Goal: Task Accomplishment & Management: Complete application form

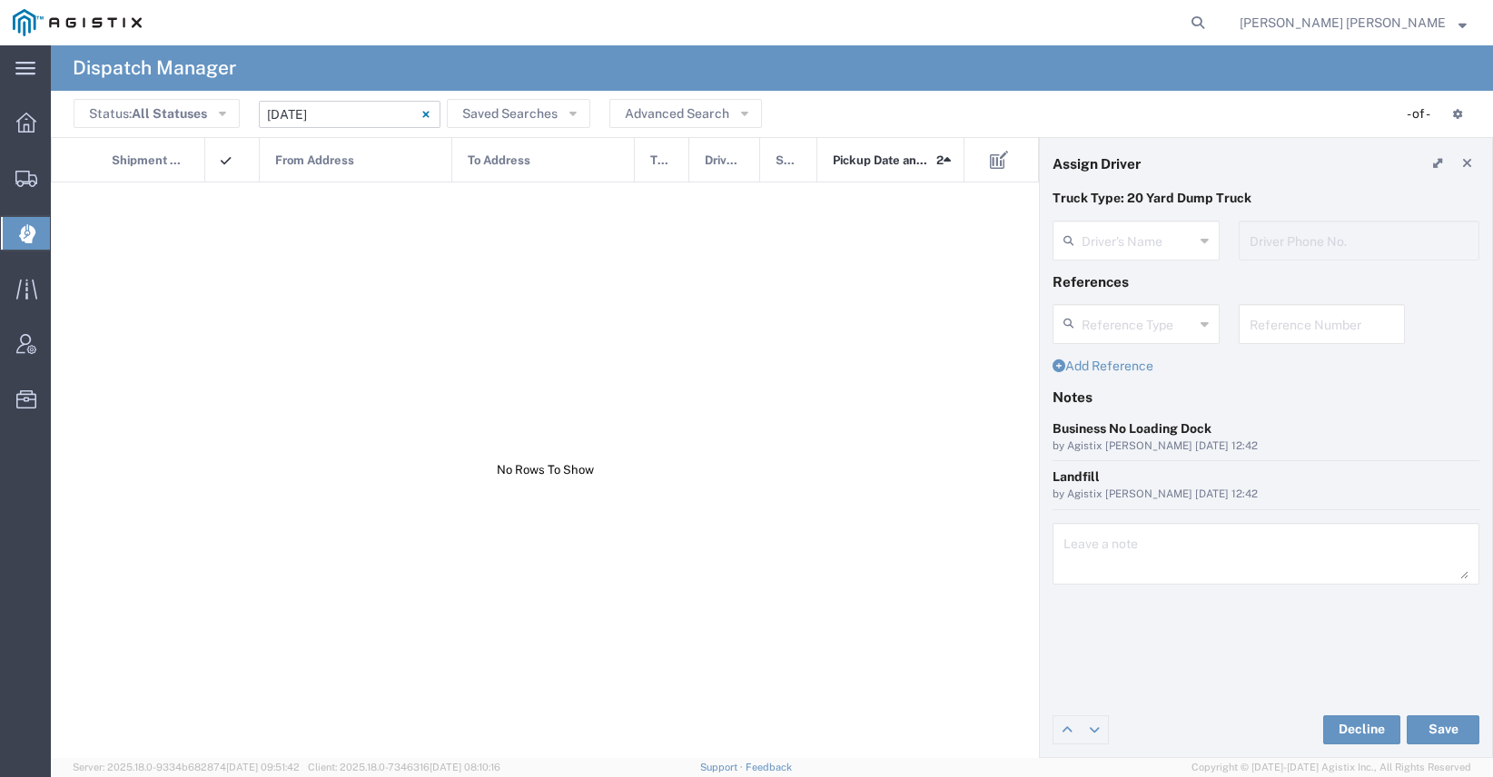
type input "[PERSON_NAME]"
type input "7077584968"
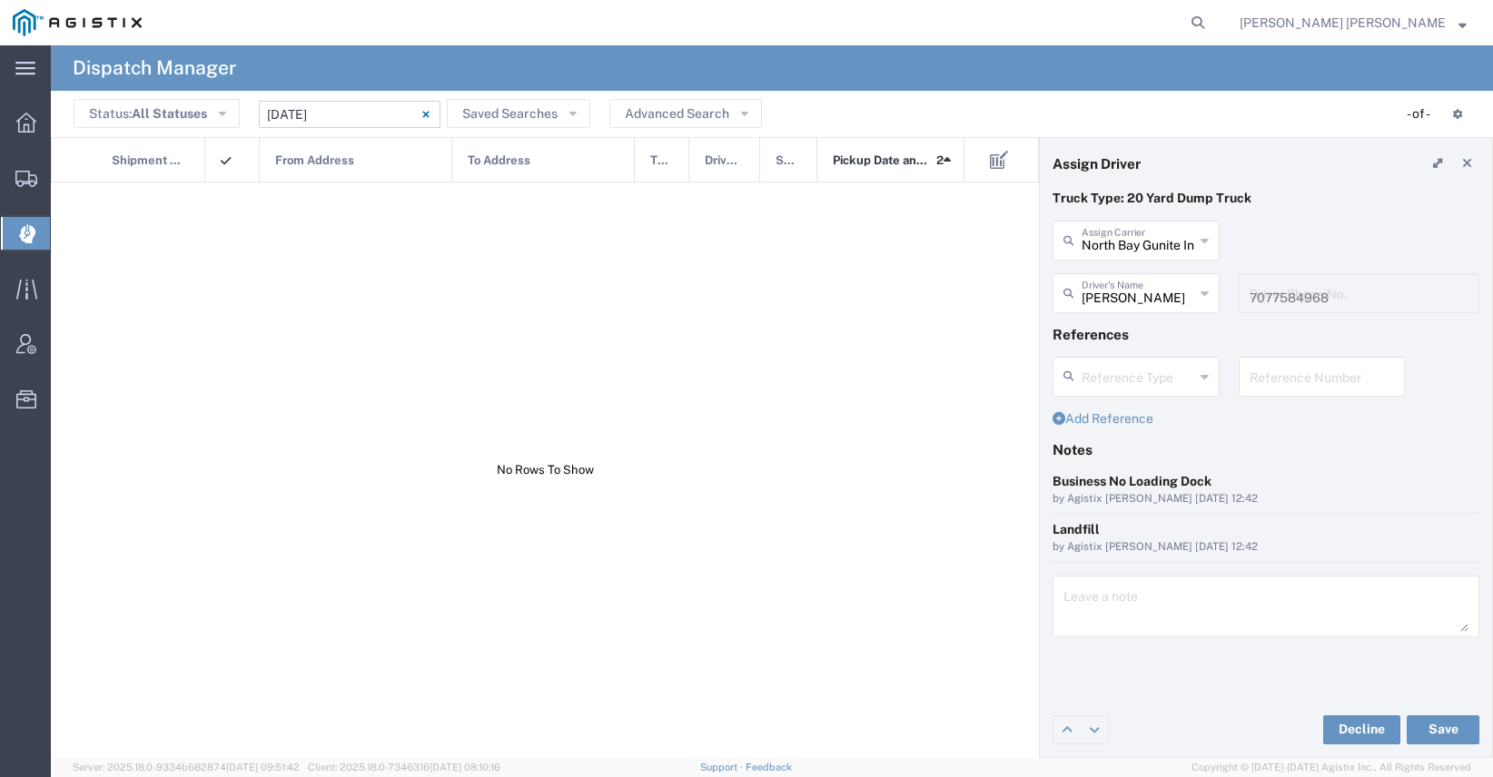
click at [349, 110] on input "09/01/2025 - 09/01/2025" at bounding box center [350, 114] width 182 height 27
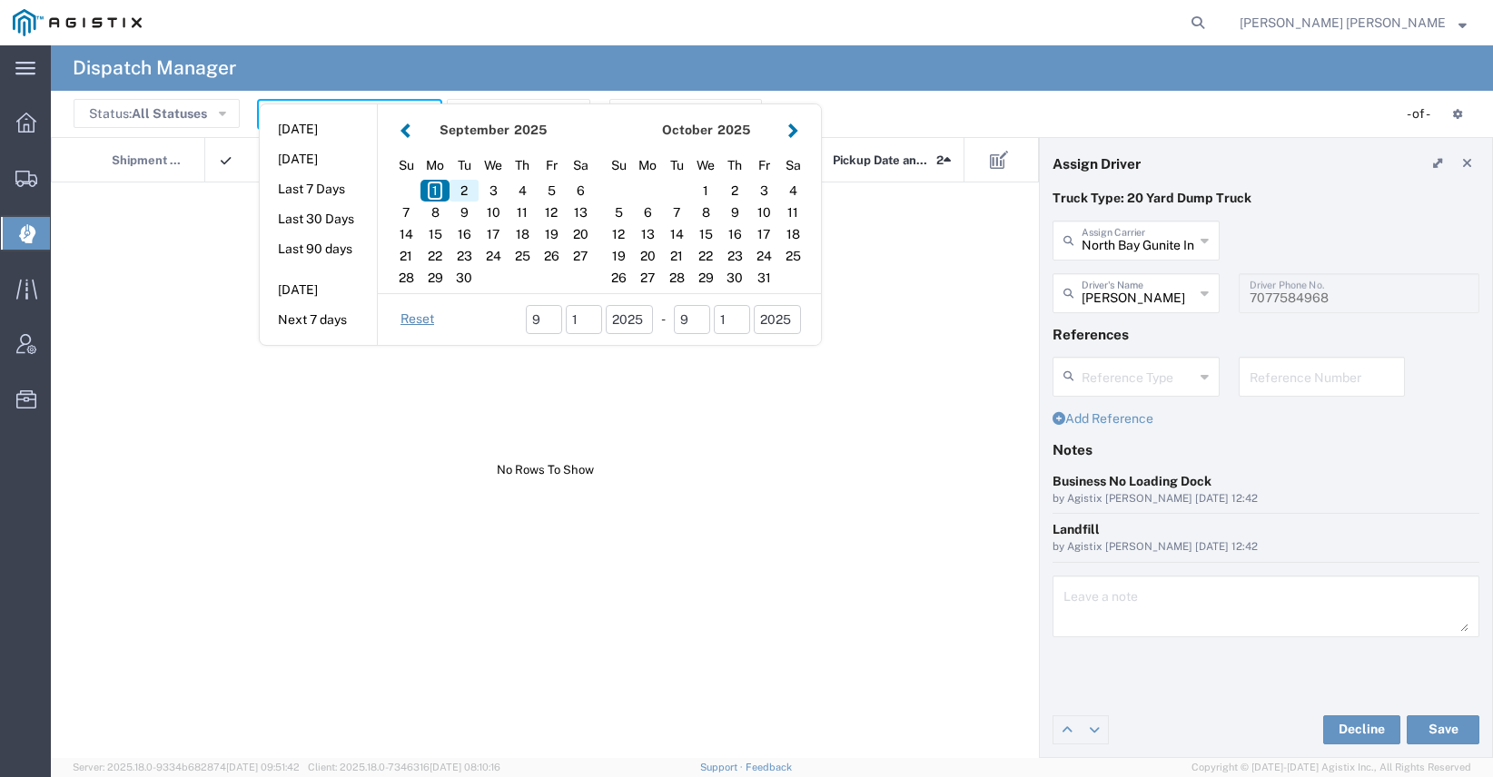
click at [463, 192] on div "2" at bounding box center [463, 191] width 29 height 22
type input "[DATE]"
type input "[DATE] - [DATE]"
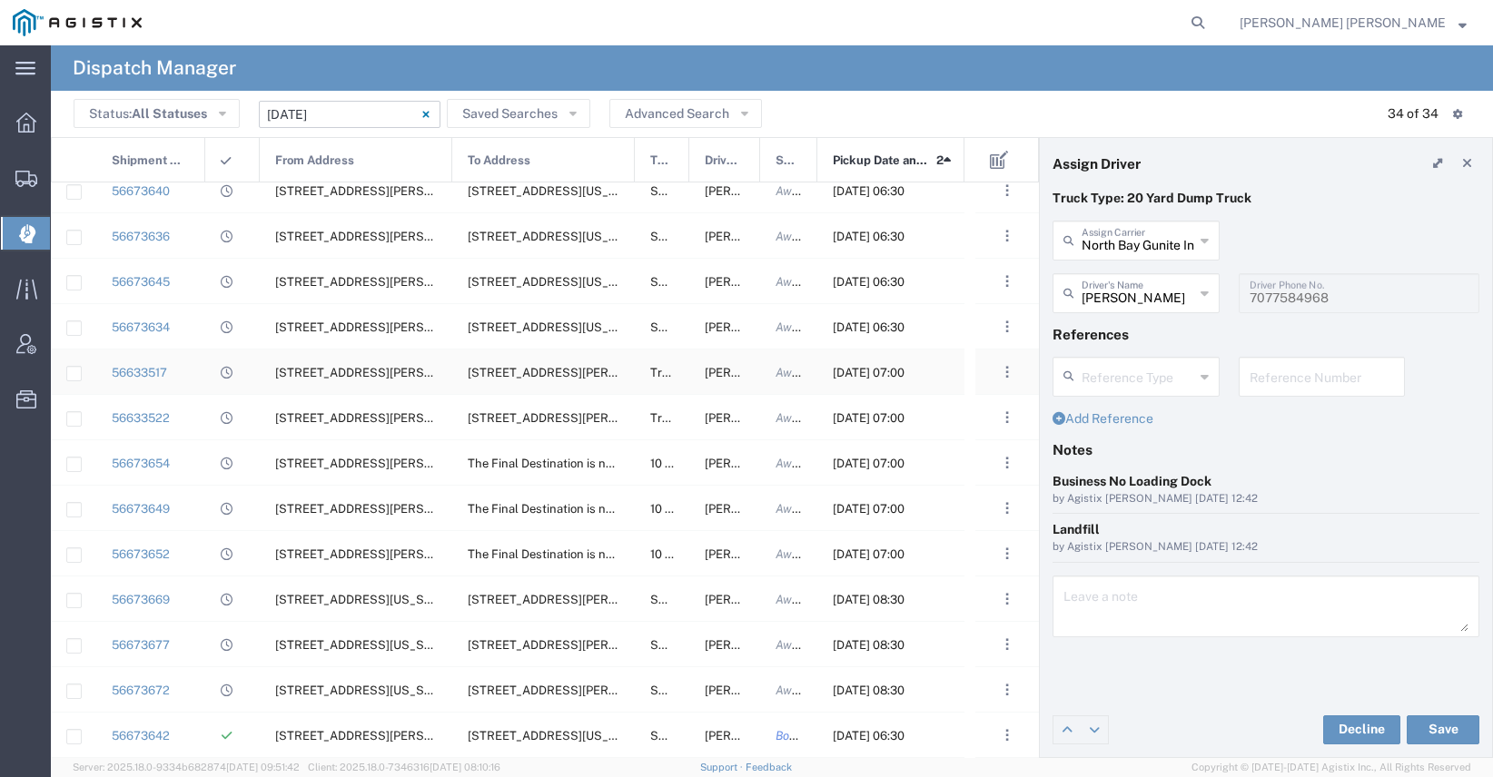
scroll to position [889, 0]
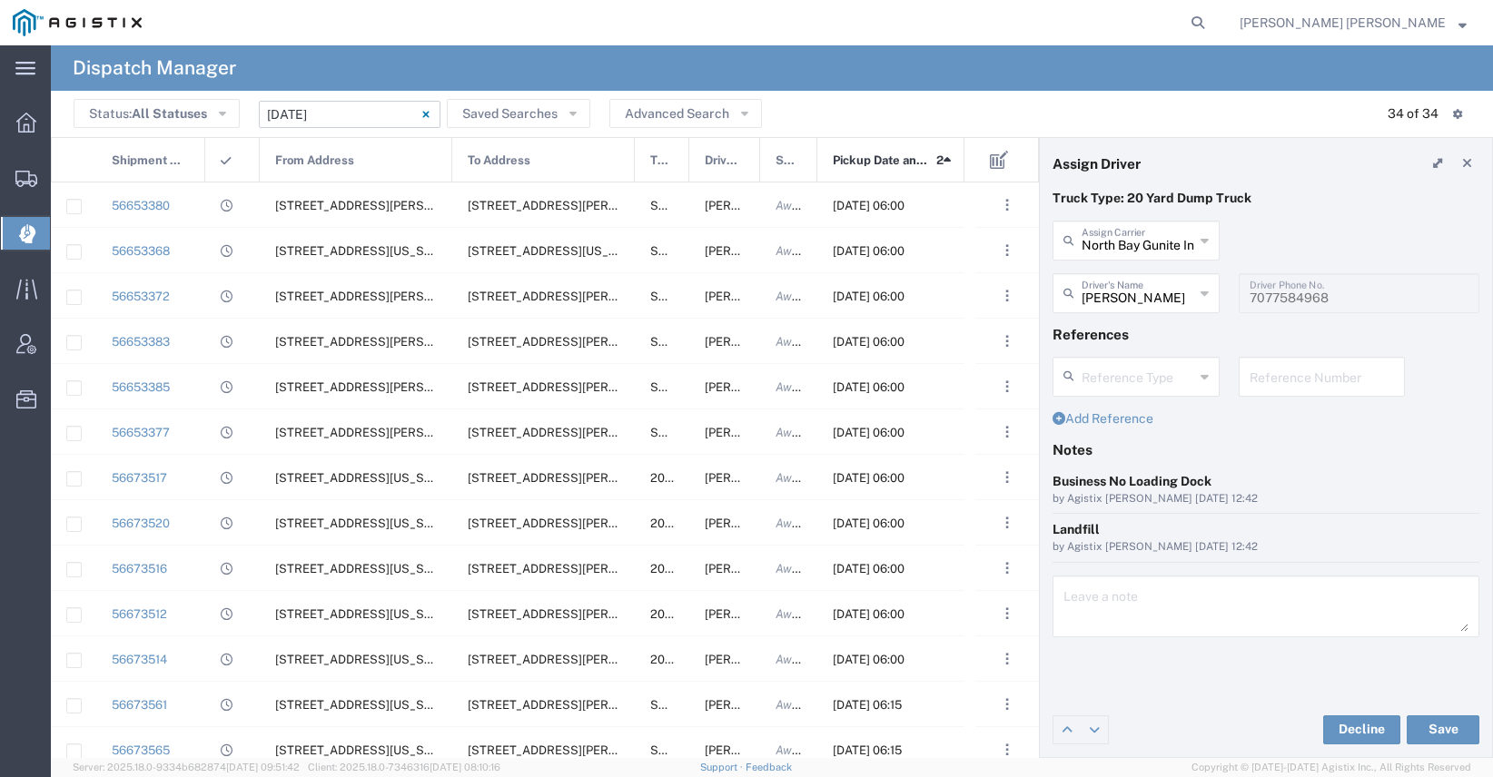
click at [299, 117] on input "[DATE] - [DATE]" at bounding box center [350, 114] width 182 height 27
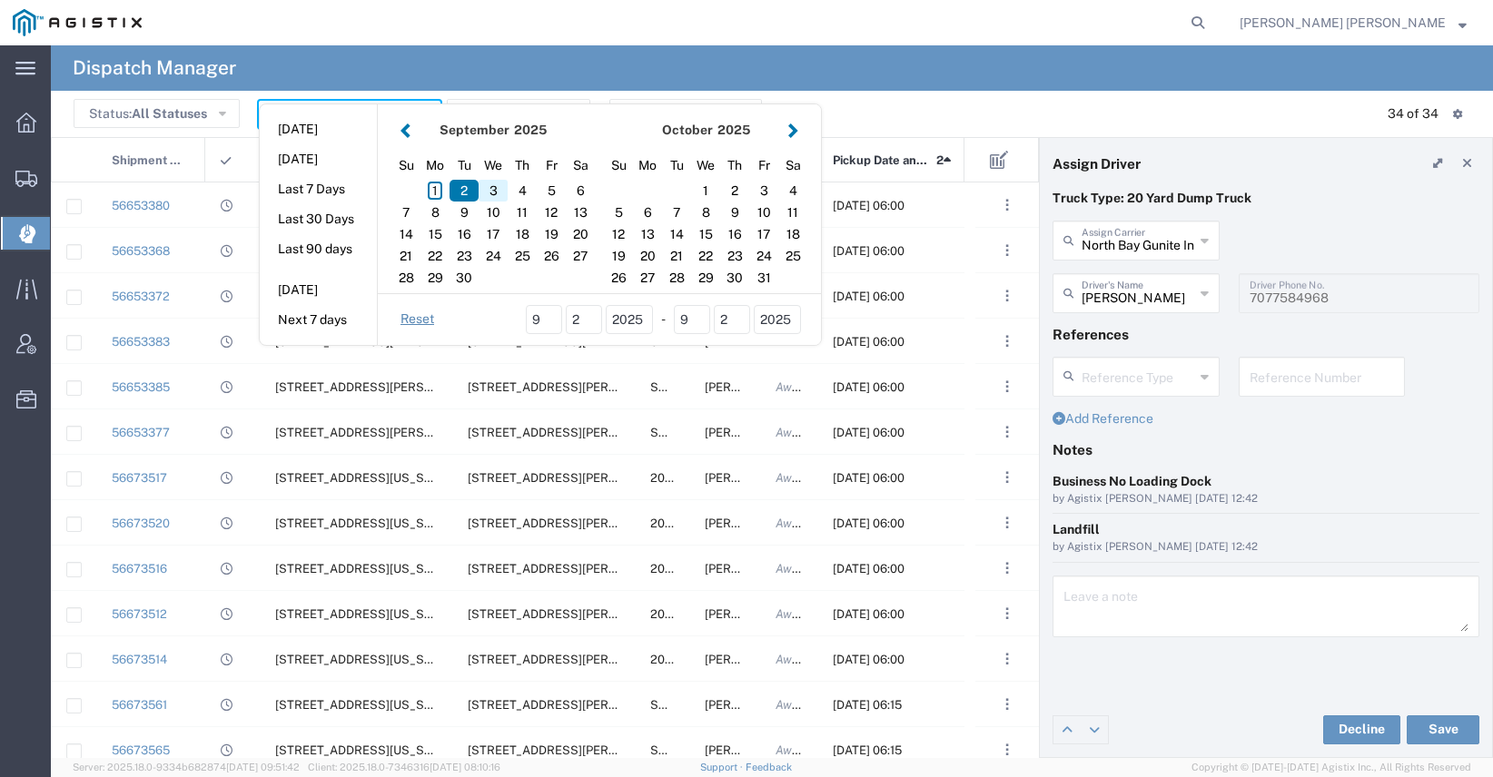
click at [496, 192] on div "3" at bounding box center [493, 191] width 29 height 22
type input "[DATE]"
type input "[DATE] - [DATE]"
click at [496, 192] on div "[STREET_ADDRESS][PERSON_NAME][US_STATE]" at bounding box center [543, 205] width 183 height 44
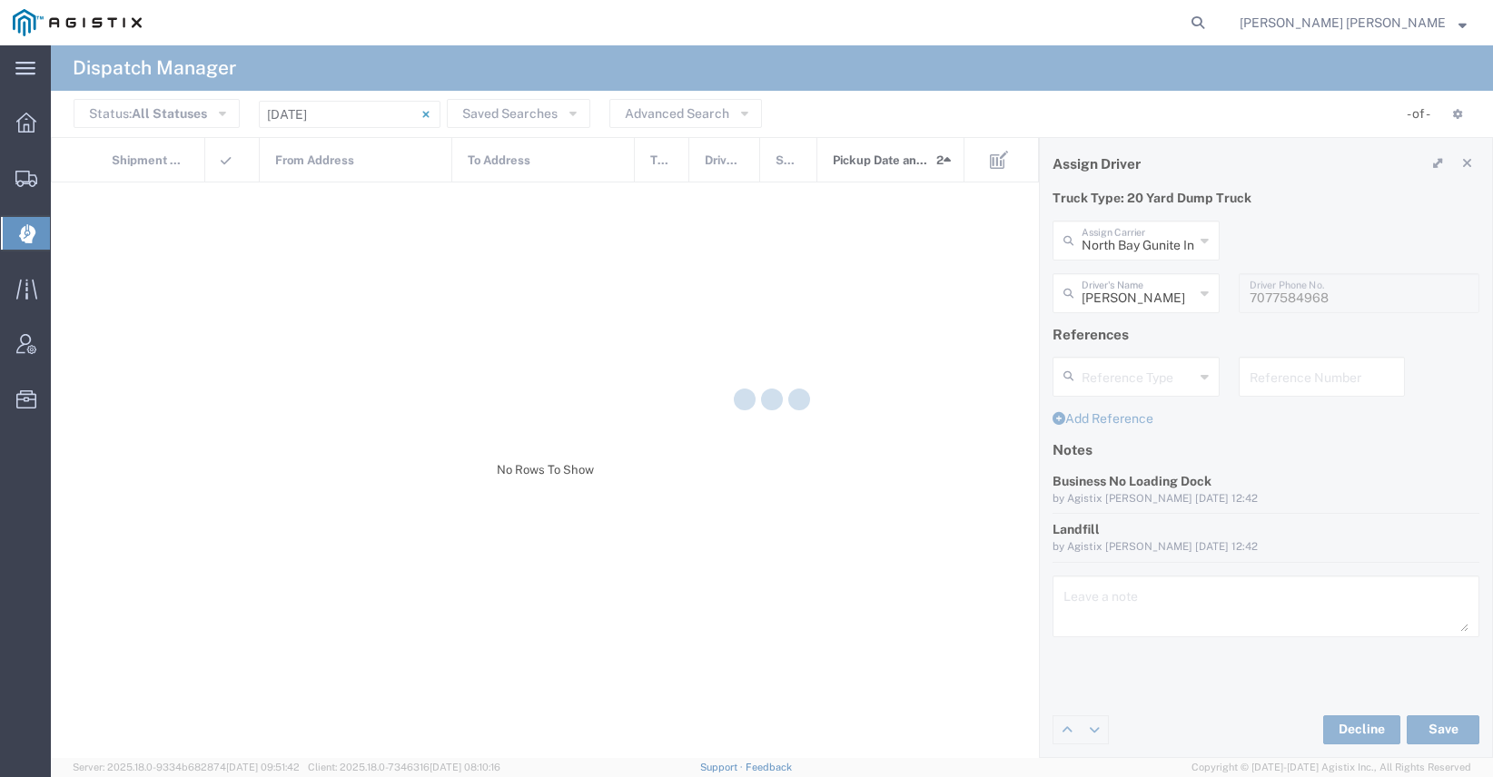
type input "Sunny Trans Inc"
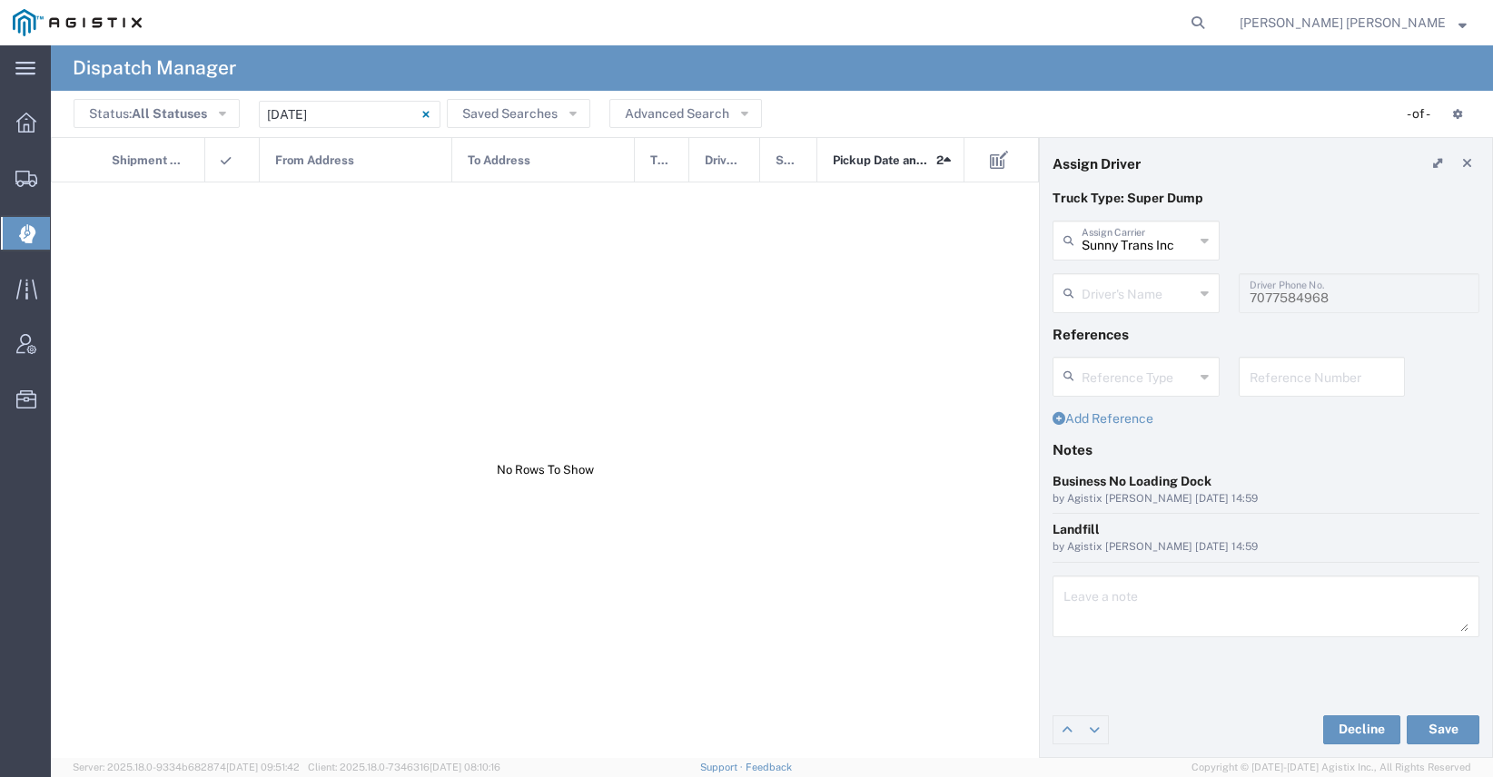
type input "[PERSON_NAME]"
type input "[PHONE_NUMBER]"
click at [336, 114] on input "[DATE] - [DATE]" at bounding box center [350, 114] width 182 height 27
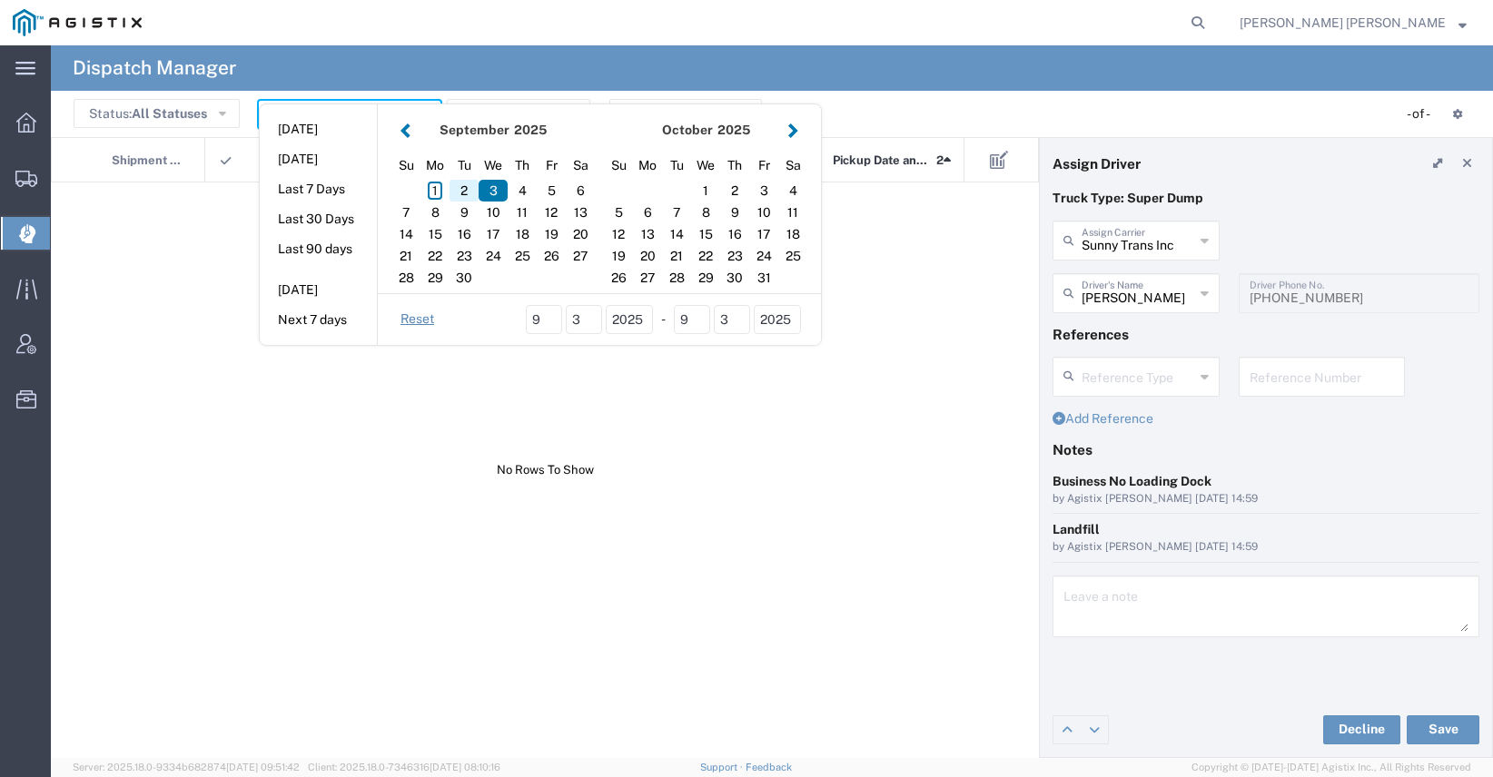
click at [458, 184] on div "2" at bounding box center [463, 191] width 29 height 22
click at [470, 191] on div "2" at bounding box center [463, 191] width 29 height 22
type input "[DATE]"
type input "[DATE] - [DATE]"
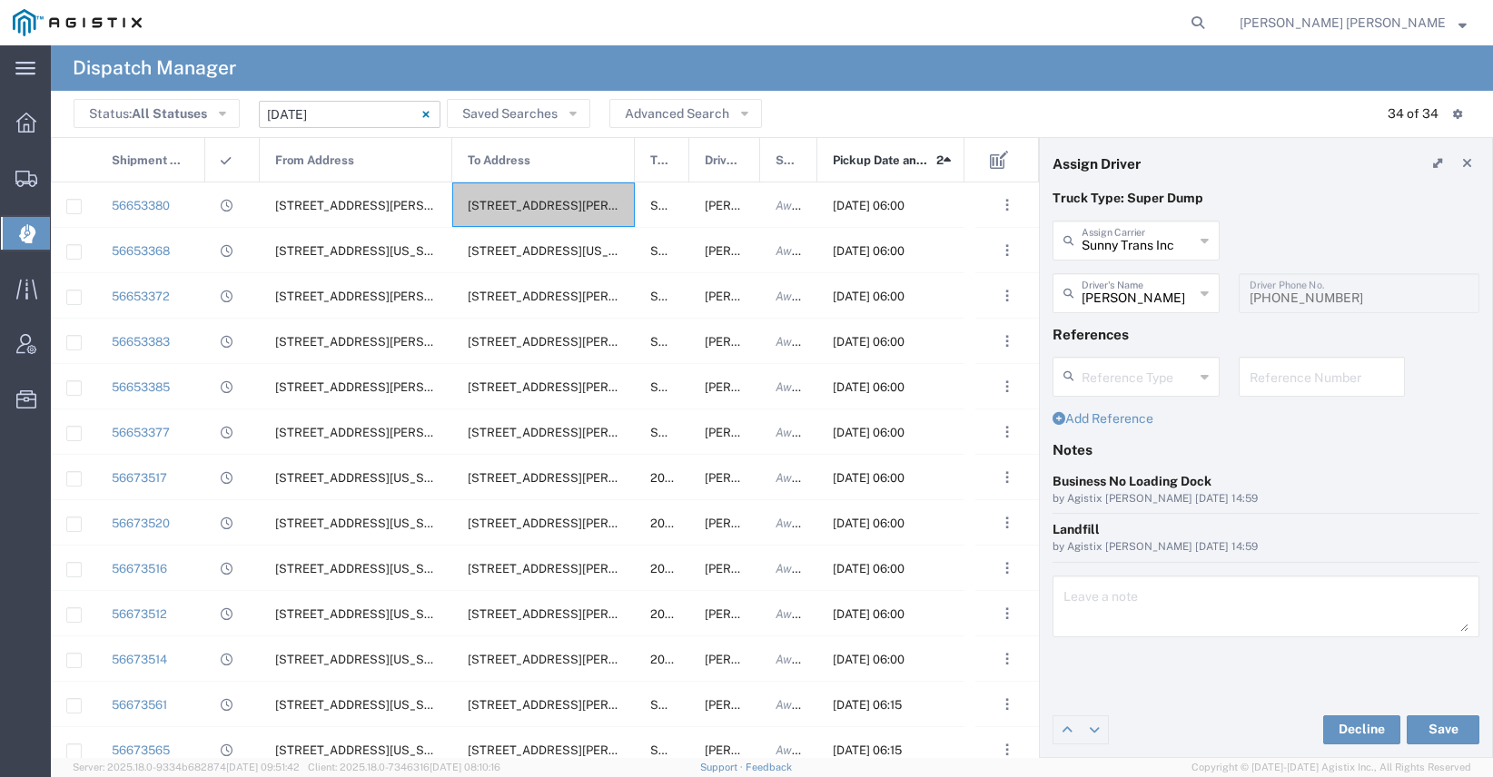
click at [345, 115] on input "[DATE] - [DATE]" at bounding box center [350, 114] width 182 height 27
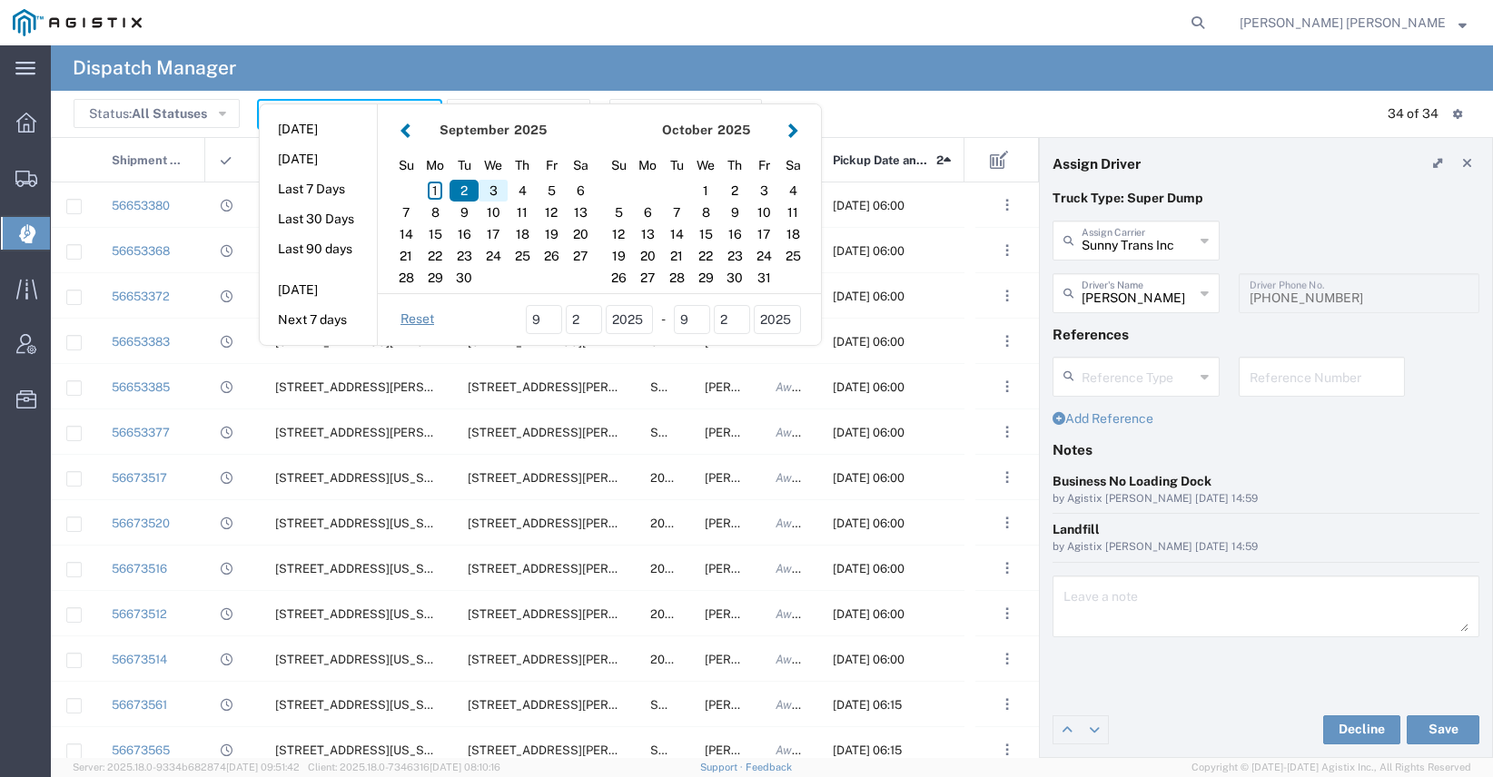
click at [482, 191] on div "3" at bounding box center [493, 191] width 29 height 22
type input "[DATE]"
type input "[DATE] - [DATE]"
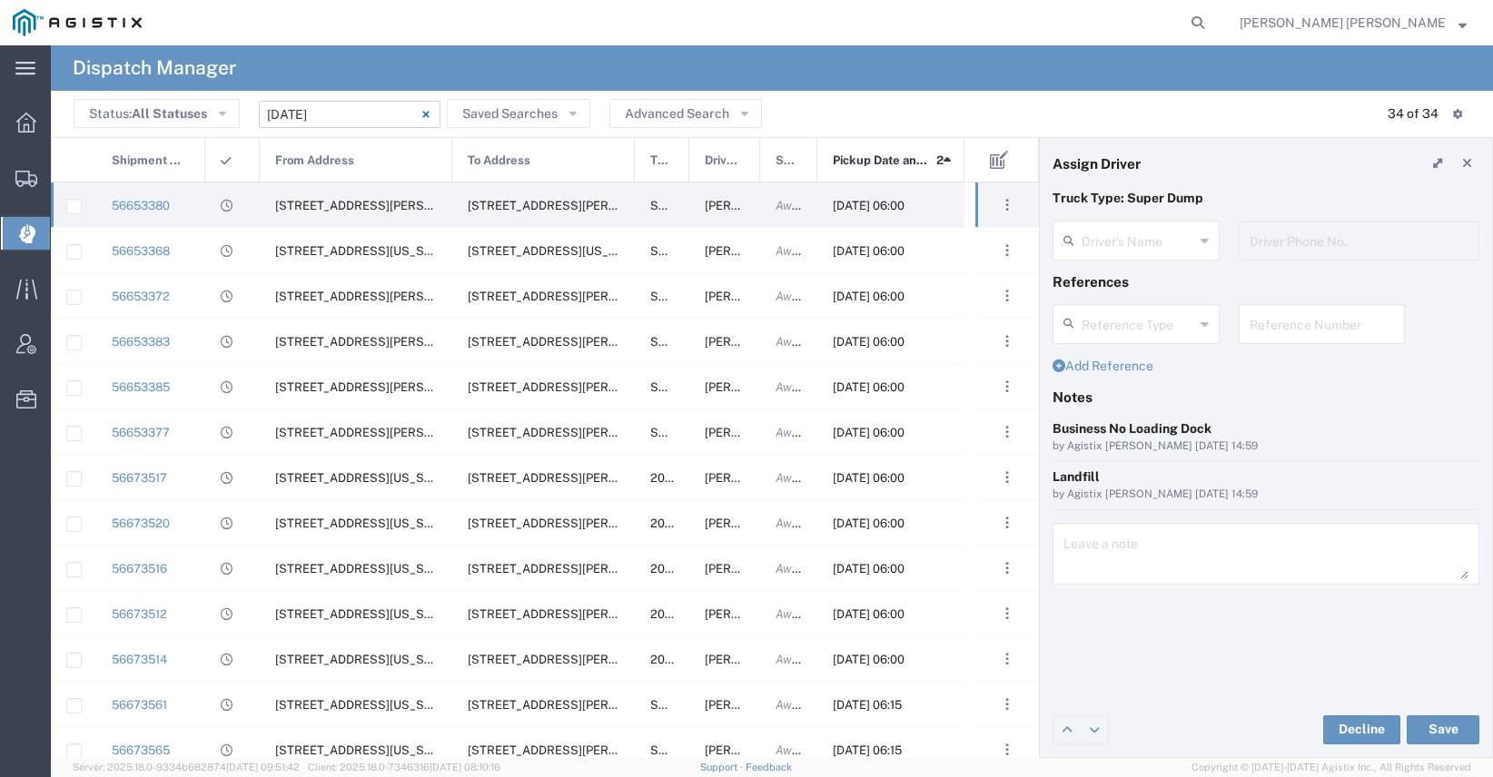
type input "[PERSON_NAME]"
type input "[PHONE_NUMBER]"
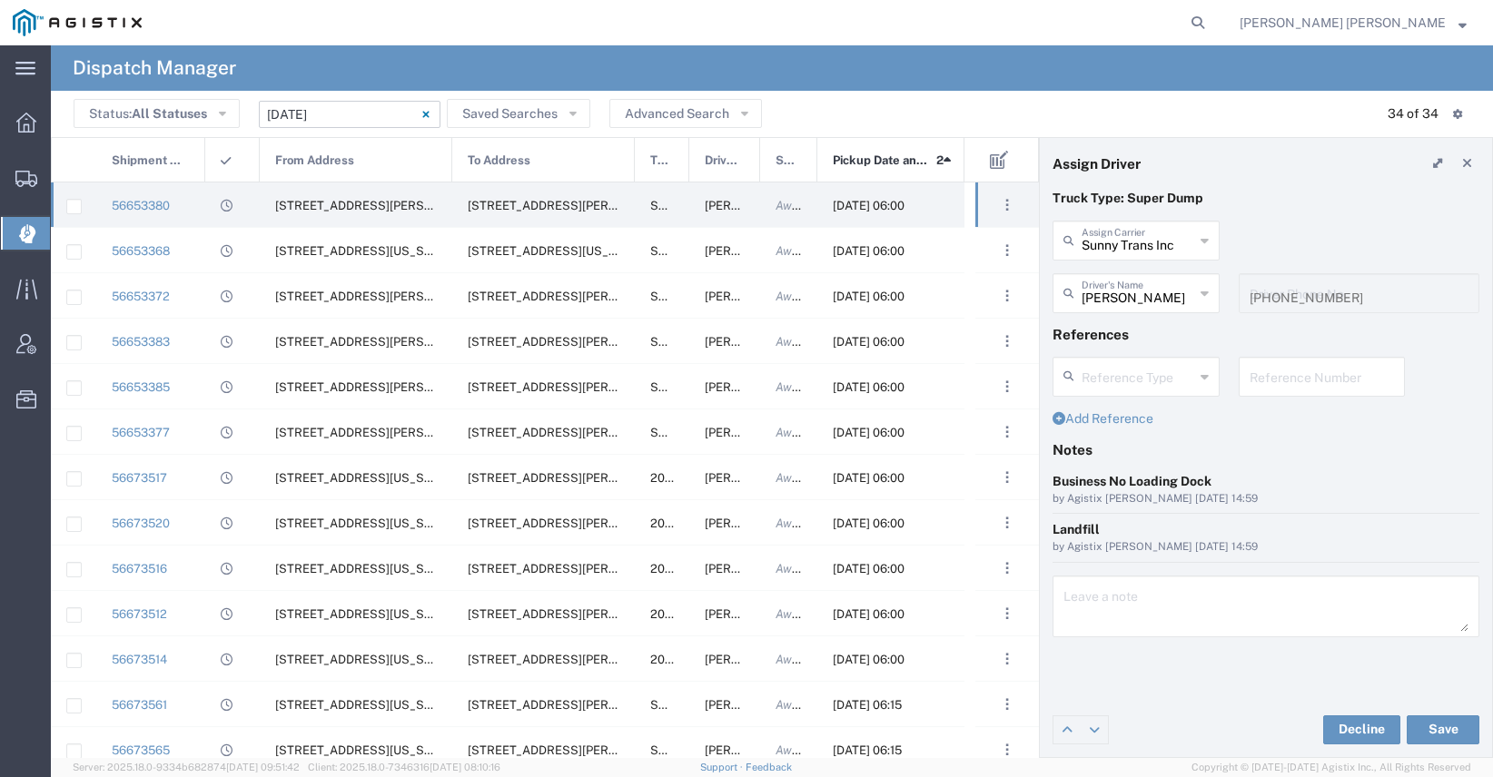
click at [321, 114] on input "[DATE] - [DATE]" at bounding box center [350, 114] width 182 height 27
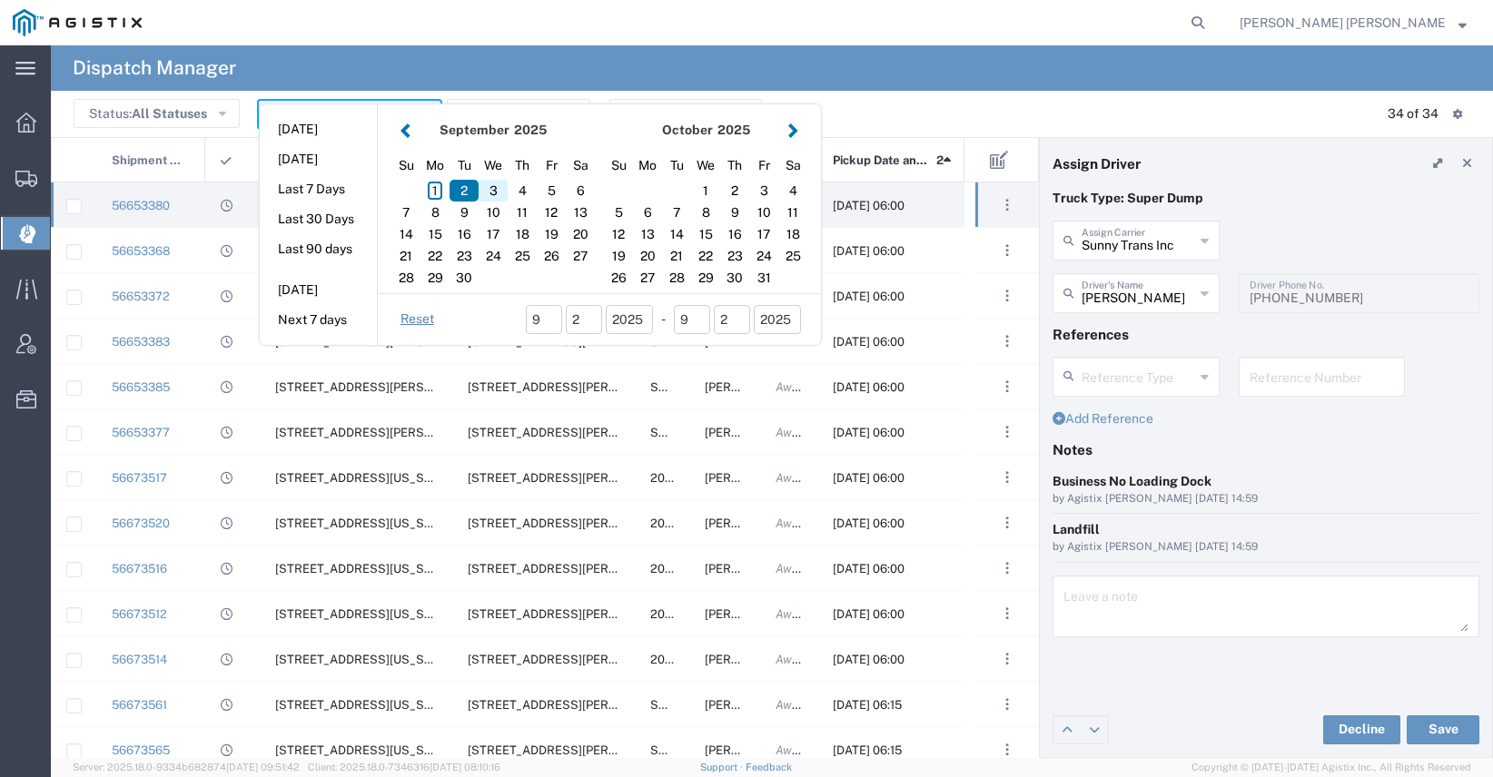
click at [494, 192] on div "3" at bounding box center [493, 191] width 29 height 22
type input "[DATE]"
type input "[DATE] - [DATE]"
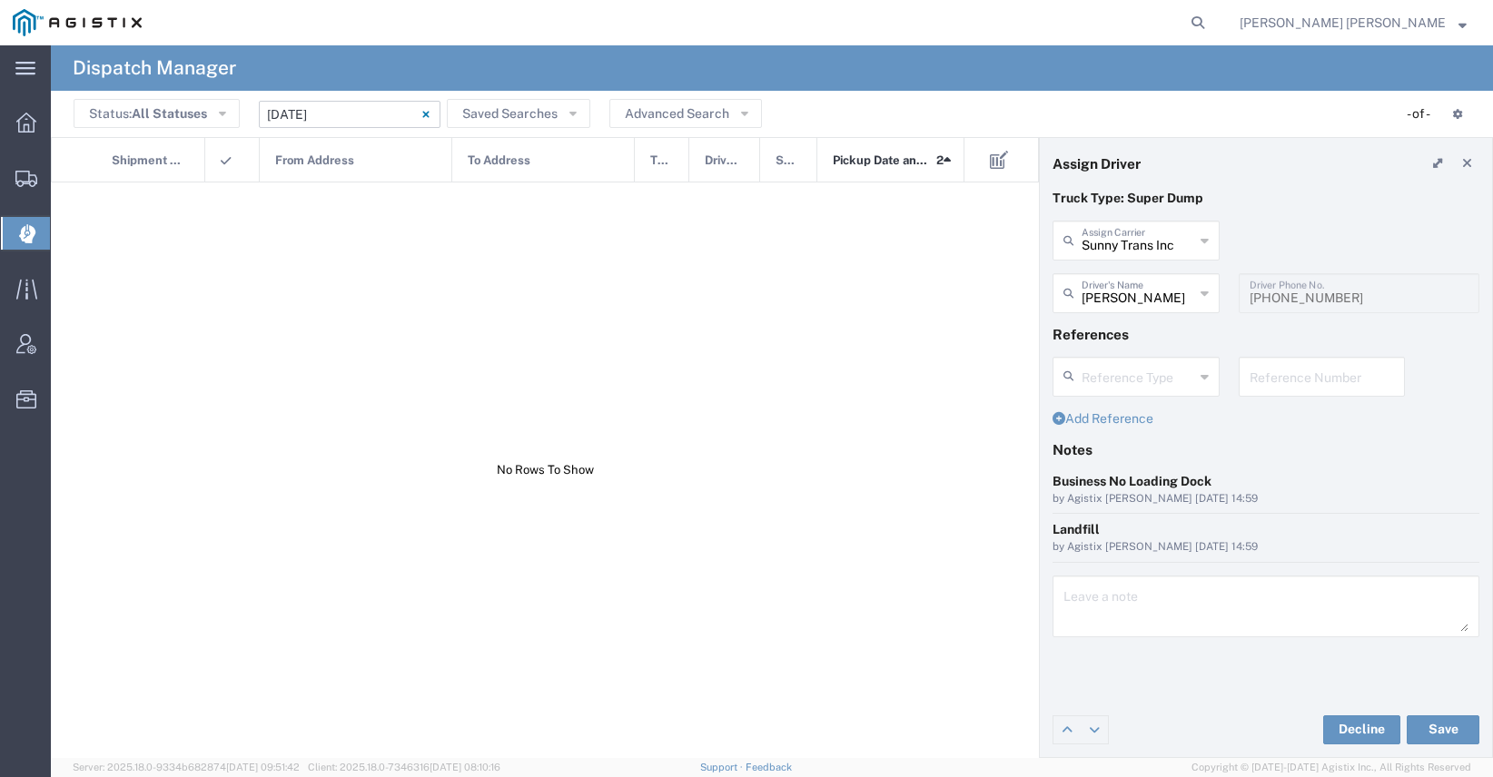
click at [328, 114] on input "[DATE] - [DATE]" at bounding box center [350, 114] width 182 height 27
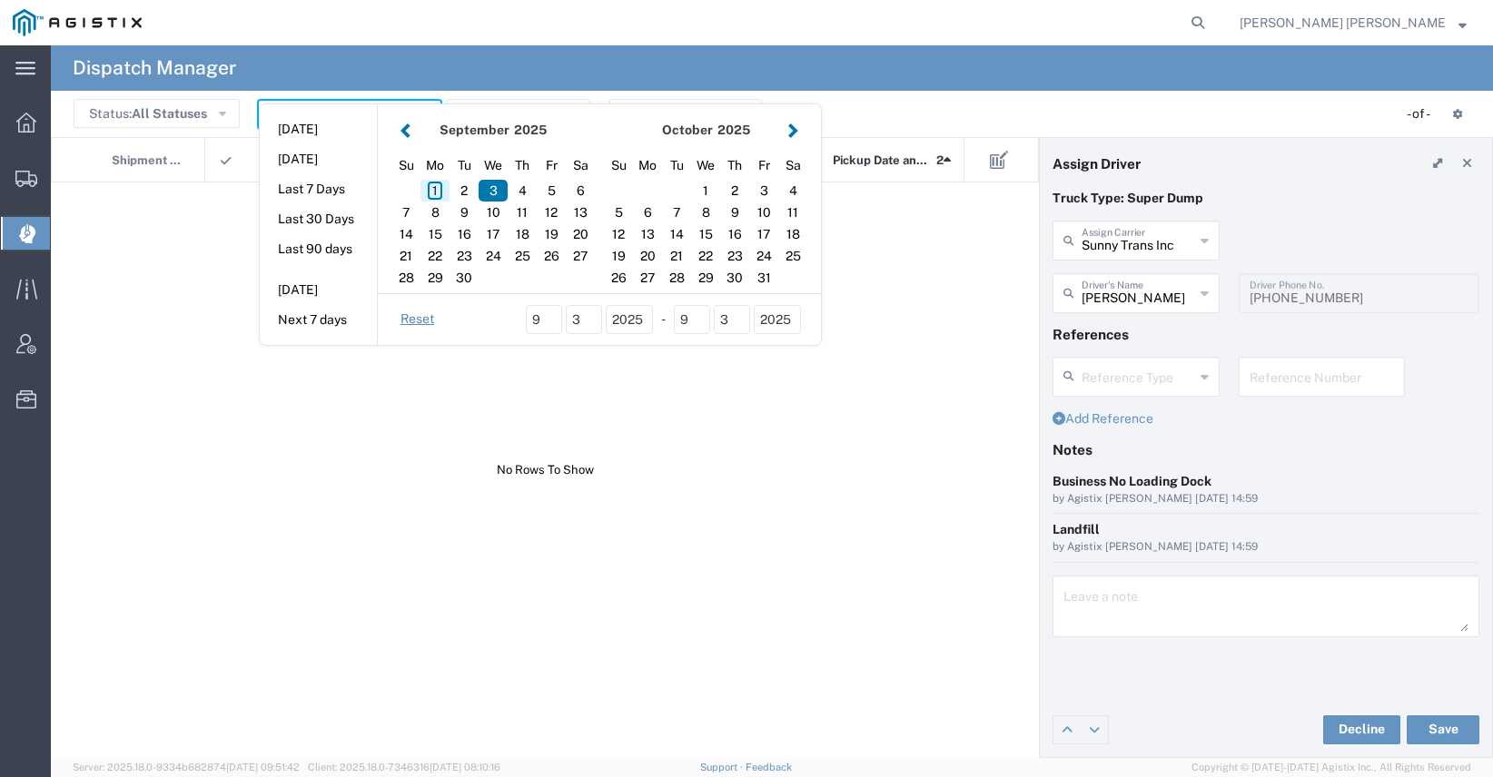
click at [435, 188] on div "1" at bounding box center [434, 191] width 29 height 22
